Goal: Transaction & Acquisition: Book appointment/travel/reservation

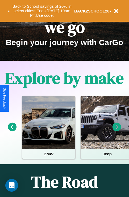
scroll to position [82, 0]
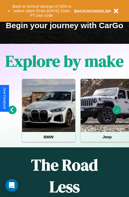
click at [12, 114] on icon at bounding box center [12, 110] width 9 height 9
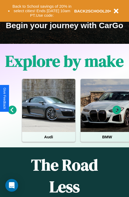
click at [117, 114] on icon at bounding box center [117, 110] width 9 height 9
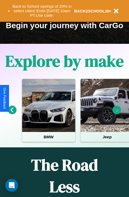
click at [117, 114] on icon at bounding box center [117, 110] width 9 height 9
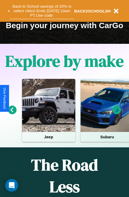
click at [42, 11] on button "Back to School savings of 20% in select cities! Ends 9/1 at 10am PT. Use code:" at bounding box center [42, 11] width 64 height 16
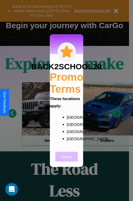
click at [67, 160] on button "Close" at bounding box center [66, 157] width 23 height 10
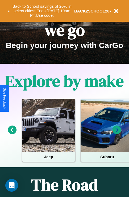
scroll to position [0, 0]
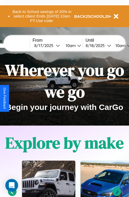
click at [18, 45] on input "text" at bounding box center [10, 46] width 40 height 4
type input "******"
click at [53, 45] on div "8 / 17 / 2025" at bounding box center [45, 45] width 22 height 5
select select "*"
select select "****"
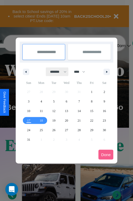
click at [56, 72] on select "******* ******** ***** ***** *** **** **** ****** ********* ******* ******** **…" at bounding box center [57, 72] width 23 height 9
select select "*"
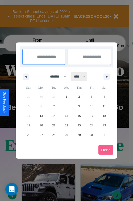
click at [82, 77] on select "**** **** **** **** **** **** **** **** **** **** **** **** **** **** **** ****…" at bounding box center [79, 76] width 16 height 9
select select "****"
click at [79, 135] on span "29" at bounding box center [78, 135] width 3 height 10
type input "**********"
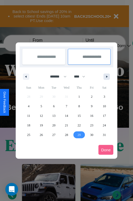
click at [107, 77] on icon "button" at bounding box center [107, 77] width 3 height 2
select select "*"
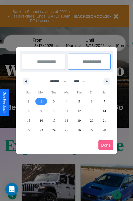
click at [41, 101] on span "2" at bounding box center [41, 102] width 2 height 10
type input "**********"
select select "*"
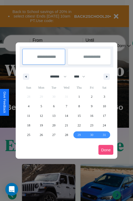
click at [106, 150] on button "Done" at bounding box center [105, 150] width 15 height 10
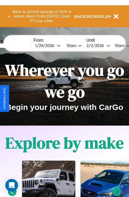
click at [77, 45] on div "10am" at bounding box center [71, 45] width 14 height 5
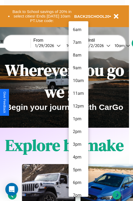
click at [78, 119] on li "1pm" at bounding box center [79, 119] width 20 height 13
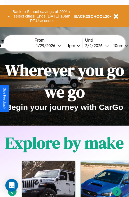
click at [124, 45] on div "10am" at bounding box center [118, 45] width 14 height 5
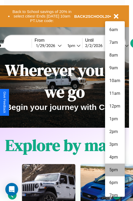
click at [115, 170] on li "5pm" at bounding box center [115, 170] width 20 height 13
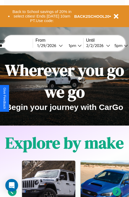
scroll to position [0, 17]
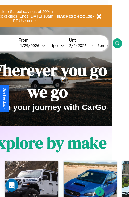
click at [120, 43] on icon at bounding box center [117, 43] width 5 height 5
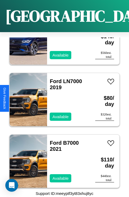
scroll to position [2550, 0]
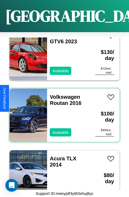
click at [63, 112] on div "Volkswagen Routan 2016 Available" at bounding box center [68, 115] width 43 height 53
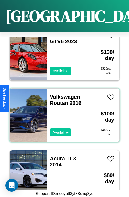
click at [63, 112] on div "Volkswagen Routan 2016 Available" at bounding box center [68, 115] width 43 height 53
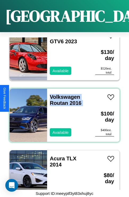
click at [63, 112] on div "Volkswagen Routan 2016 Available" at bounding box center [68, 115] width 43 height 53
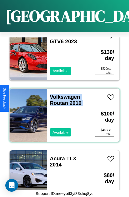
click at [63, 112] on div "Volkswagen Routan 2016 Available" at bounding box center [68, 115] width 43 height 53
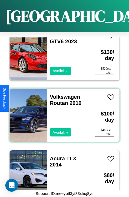
click at [63, 112] on div "Volkswagen Routan 2016 Available" at bounding box center [68, 115] width 43 height 53
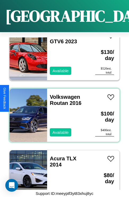
click at [63, 112] on div "Volkswagen Routan 2016 Available" at bounding box center [68, 115] width 43 height 53
click at [63, 94] on link "Volkswagen Routan 2016" at bounding box center [66, 100] width 32 height 12
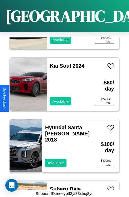
scroll to position [2797, 0]
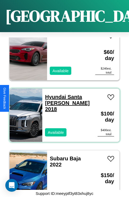
click at [59, 94] on link "Hyundai Santa Cruz 2018" at bounding box center [67, 103] width 45 height 18
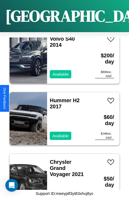
scroll to position [3908, 0]
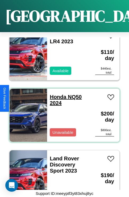
click at [56, 94] on link "Honda NQ50 2024" at bounding box center [66, 100] width 32 height 12
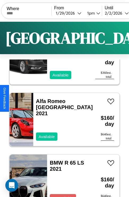
scroll to position [0, 0]
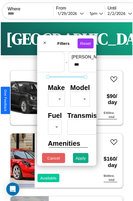
scroll to position [16, 0]
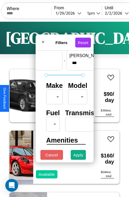
click at [53, 96] on body "CarGo Where From 1 / 29 / 2026 1pm Until 2 / 2 / 2026 5pm Become a Host Login S…" at bounding box center [64, 109] width 129 height 219
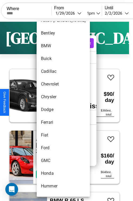
scroll to position [61, 0]
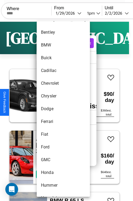
click at [53, 109] on li "Dodge" at bounding box center [63, 109] width 53 height 13
type input "*****"
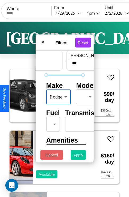
click at [78, 156] on button "Apply" at bounding box center [78, 155] width 15 height 10
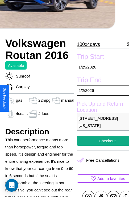
scroll to position [117, 18]
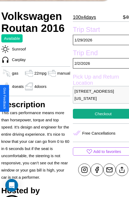
click at [99, 98] on p "1835 School Street Boston Massachusetts 69924 United States" at bounding box center [103, 95] width 61 height 18
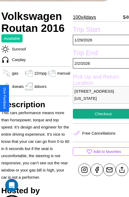
click at [99, 98] on p "1835 School Street Boston Massachusetts 69924 United States" at bounding box center [103, 95] width 61 height 18
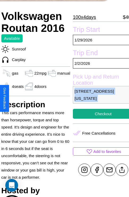
click at [99, 98] on p "1835 School Street Boston Massachusetts 69924 United States" at bounding box center [103, 95] width 61 height 18
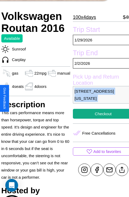
click at [99, 98] on p "1835 School Street Boston Massachusetts 69924 United States" at bounding box center [103, 95] width 61 height 18
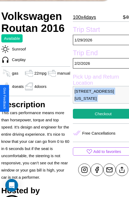
click at [99, 98] on p "1835 School Street Boston Massachusetts 69924 United States" at bounding box center [103, 95] width 61 height 18
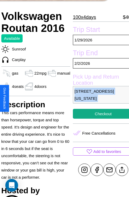
click at [99, 98] on p "1835 School Street Boston Massachusetts 69924 United States" at bounding box center [103, 95] width 61 height 18
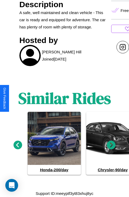
scroll to position [265, 0]
click at [111, 148] on icon at bounding box center [111, 145] width 9 height 9
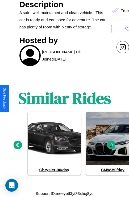
click at [111, 148] on icon at bounding box center [111, 145] width 9 height 9
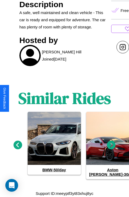
click at [111, 148] on icon at bounding box center [111, 145] width 9 height 9
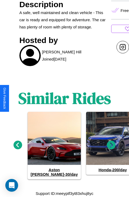
click at [111, 148] on icon at bounding box center [111, 145] width 9 height 9
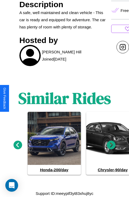
click at [111, 148] on icon at bounding box center [111, 145] width 9 height 9
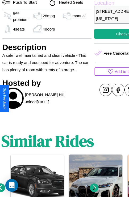
scroll to position [179, 19]
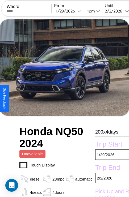
scroll to position [36, 0]
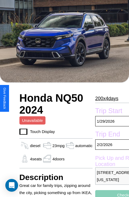
click at [105, 99] on p "200 x 4 days" at bounding box center [106, 98] width 23 height 9
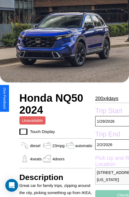
click at [105, 99] on p "200 x 4 days" at bounding box center [106, 98] width 23 height 9
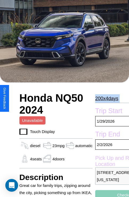
click at [105, 99] on p "200 x 4 days" at bounding box center [106, 98] width 23 height 9
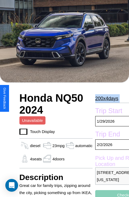
click at [105, 99] on p "200 x 4 days" at bounding box center [106, 98] width 23 height 9
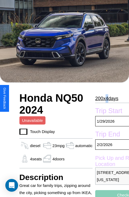
click at [105, 99] on p "200 x 4 days" at bounding box center [106, 98] width 23 height 9
